Goal: Use online tool/utility: Utilize a website feature to perform a specific function

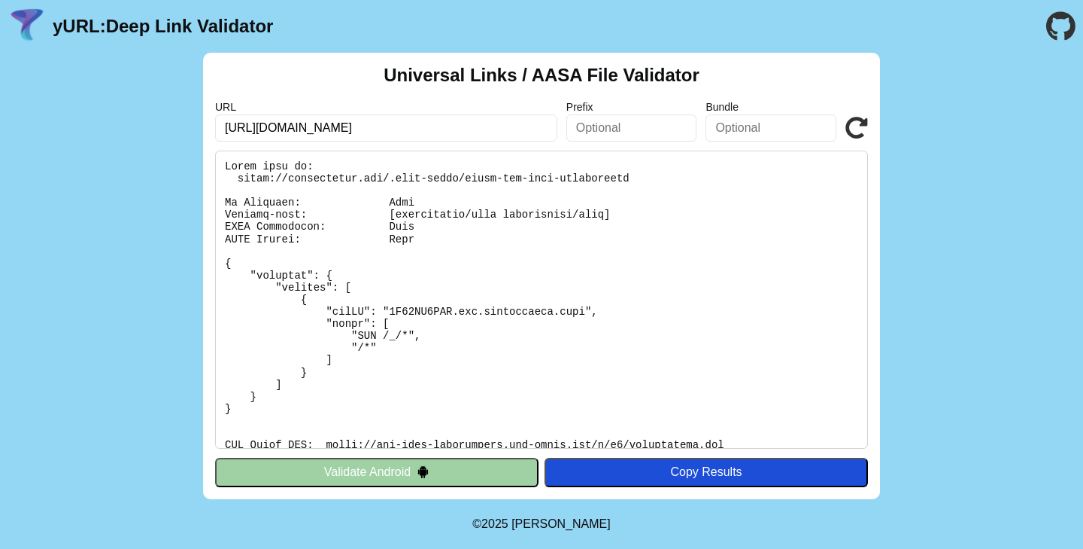
click at [983, 257] on div "Universal Links / AASA File Validator URL [URL][DOMAIN_NAME] Prefix Bundle Vali…" at bounding box center [541, 276] width 1083 height 446
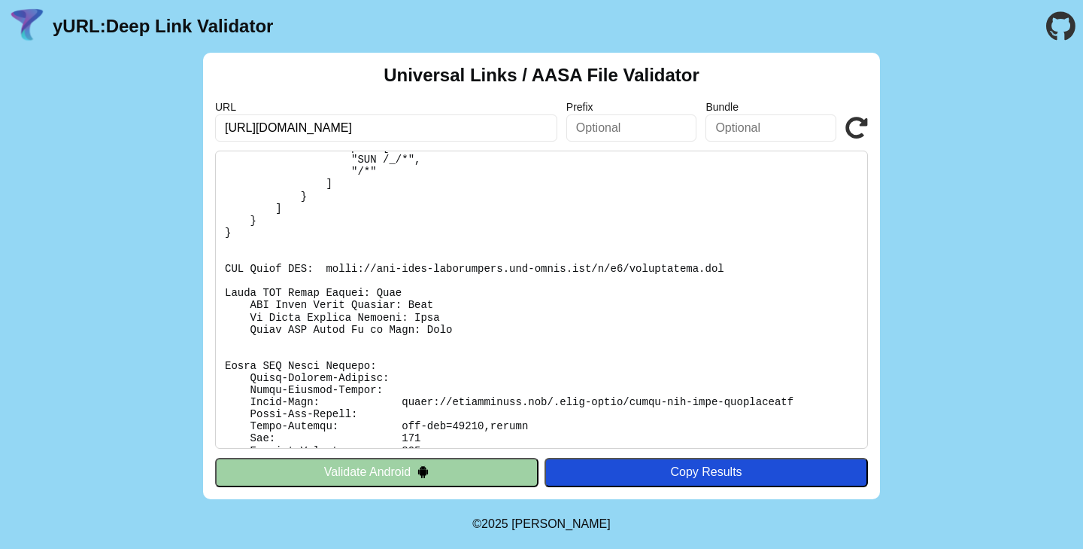
scroll to position [194, 0]
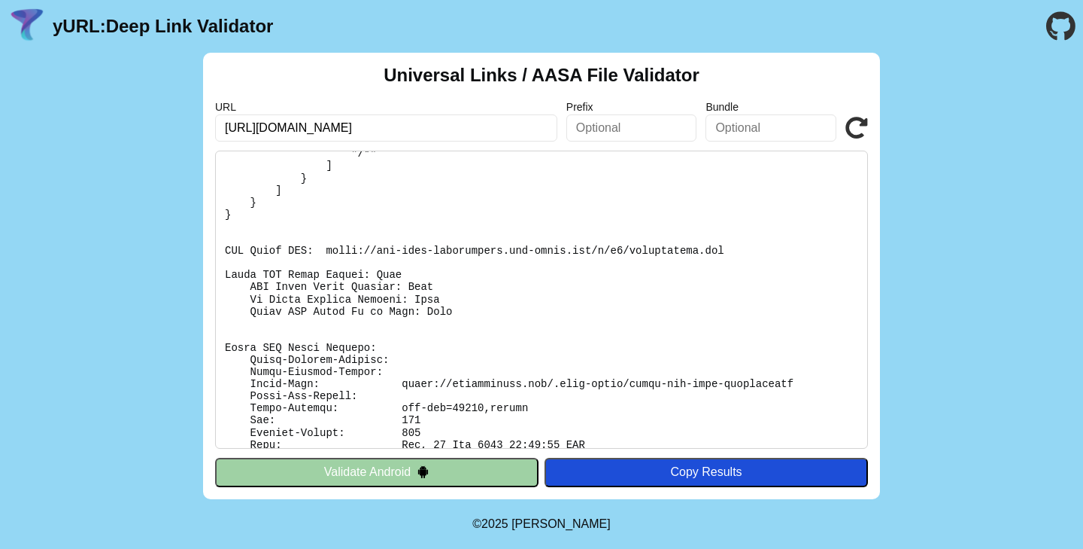
click at [264, 273] on pre at bounding box center [541, 299] width 653 height 298
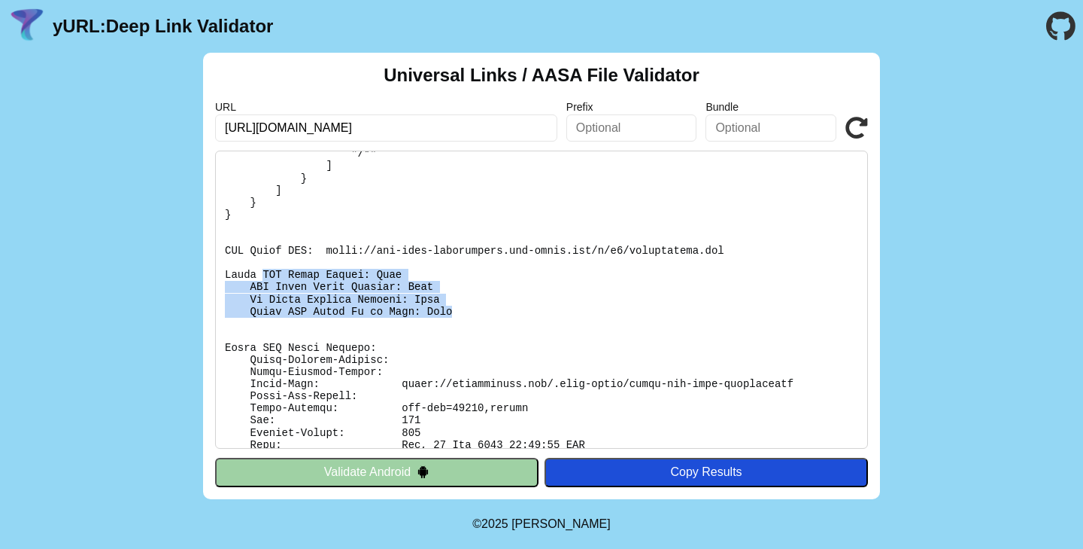
drag, startPoint x: 345, startPoint y: 276, endPoint x: 448, endPoint y: 309, distance: 108.3
click at [448, 309] on pre at bounding box center [541, 299] width 653 height 298
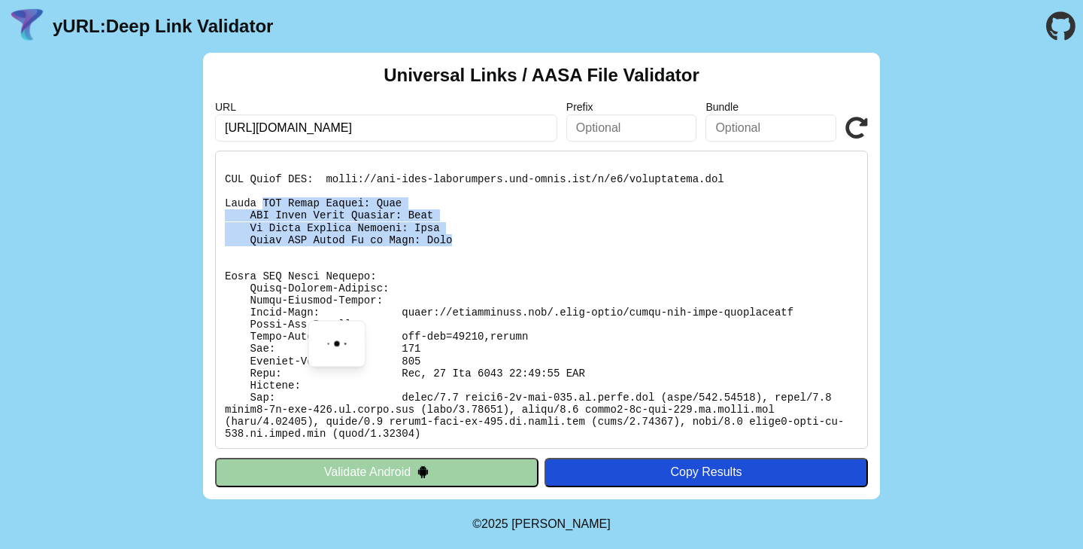
scroll to position [266, 0]
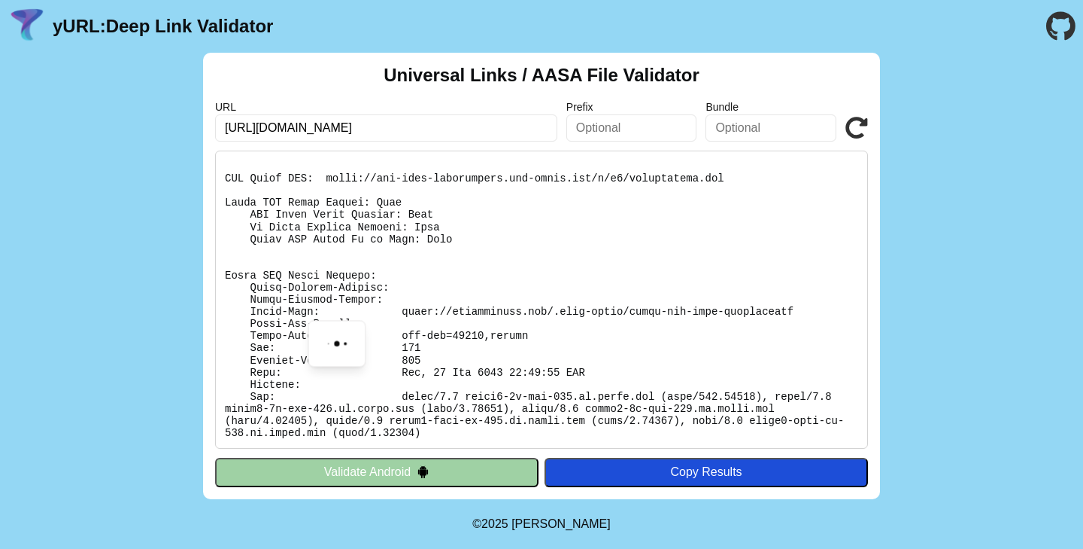
click at [547, 305] on pre at bounding box center [541, 299] width 653 height 298
drag, startPoint x: 278, startPoint y: 287, endPoint x: 356, endPoint y: 295, distance: 78.7
click at [356, 295] on pre at bounding box center [541, 299] width 653 height 298
click at [460, 305] on pre at bounding box center [541, 299] width 653 height 298
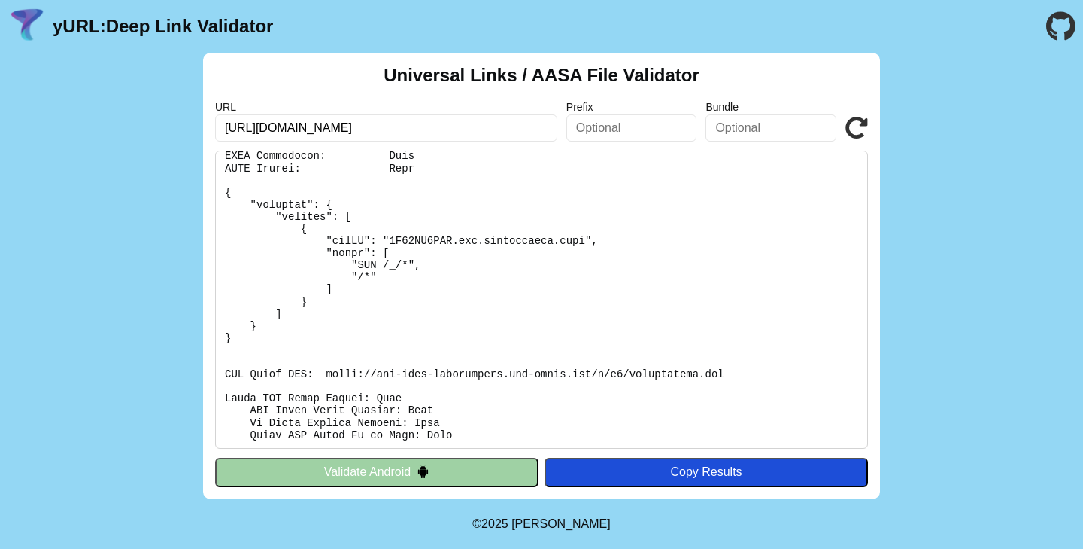
scroll to position [0, 0]
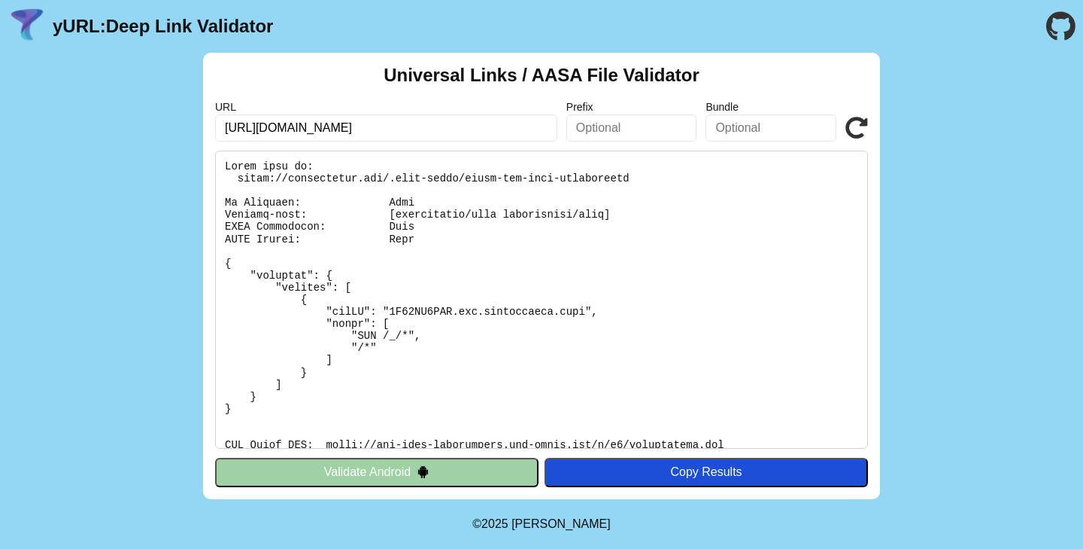
click at [452, 456] on div "Universal Links / AASA File Validator URL [URL][DOMAIN_NAME] Prefix Bundle Vali…" at bounding box center [541, 276] width 677 height 446
click at [451, 460] on button "Validate Android" at bounding box center [377, 471] width 324 height 29
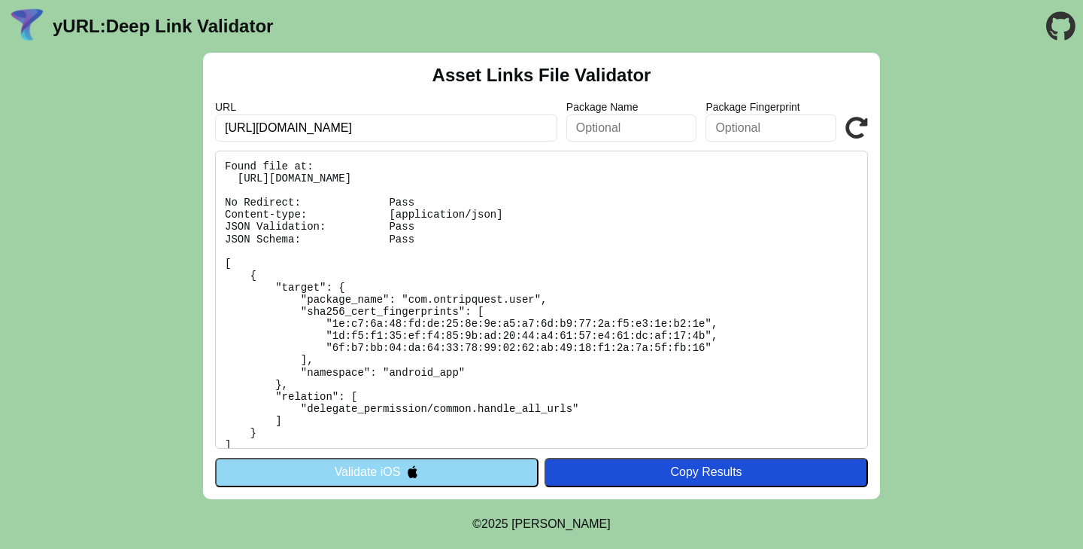
click at [556, 256] on pre "Found file at: [URL][DOMAIN_NAME] No Redirect: Pass Content-type: [application/…" at bounding box center [541, 299] width 653 height 298
